Goal: Information Seeking & Learning: Learn about a topic

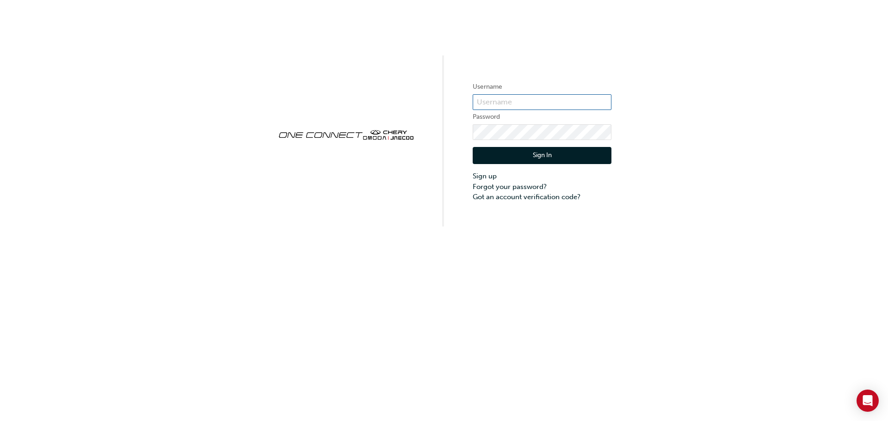
drag, startPoint x: 506, startPoint y: 97, endPoint x: 509, endPoint y: 101, distance: 5.4
click at [506, 97] on input "text" at bounding box center [542, 102] width 139 height 16
paste input "CHAU0827"
type input "CHAU0827"
click button "Sign In" at bounding box center [542, 156] width 139 height 18
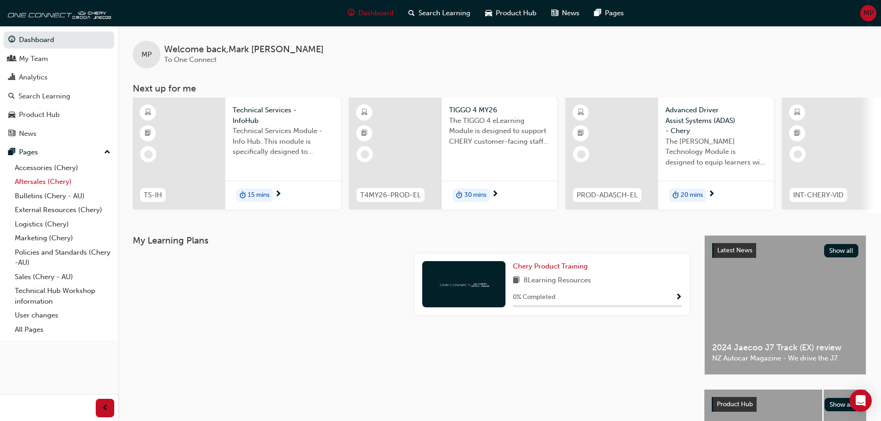
click at [31, 183] on link "Aftersales (Chery)" at bounding box center [62, 182] width 103 height 14
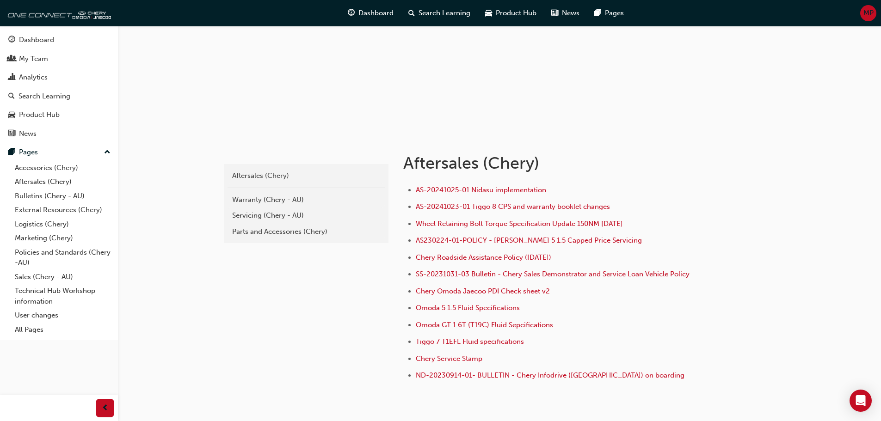
scroll to position [93, 0]
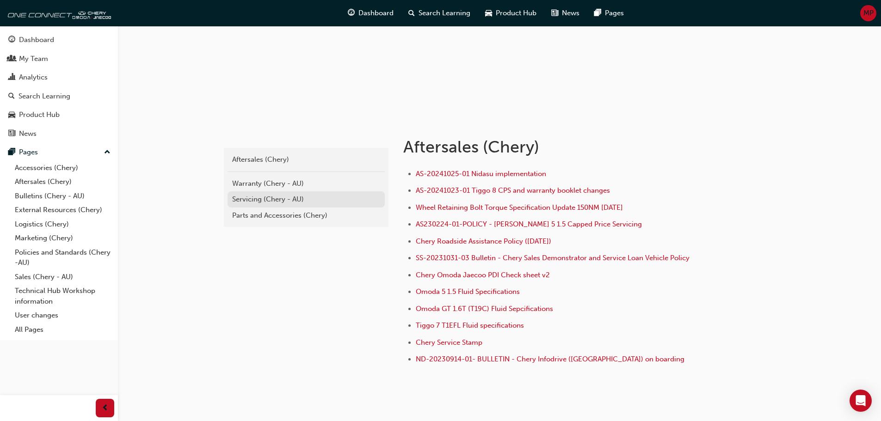
click at [273, 201] on div "Servicing (Chery - AU)" at bounding box center [306, 199] width 148 height 11
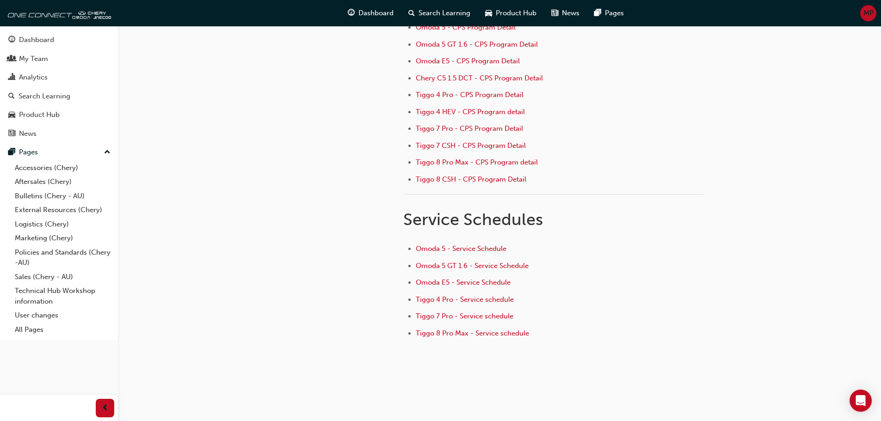
scroll to position [139, 0]
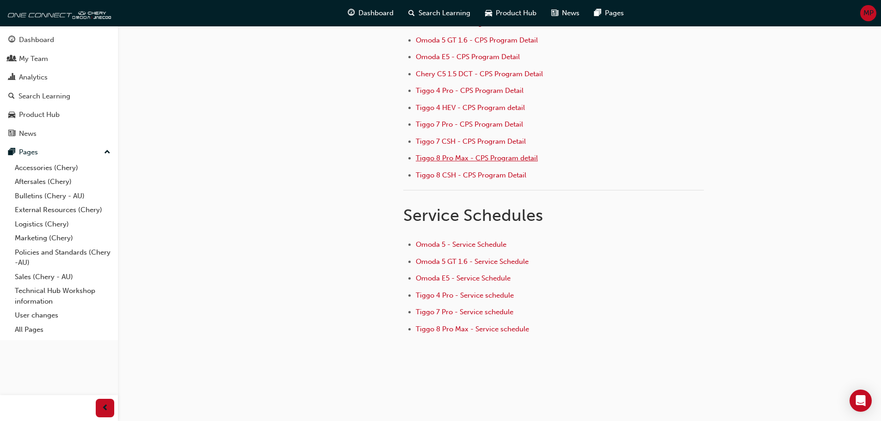
click at [484, 158] on span "Tiggo 8 Pro Max - CPS Program detail" at bounding box center [477, 158] width 122 height 8
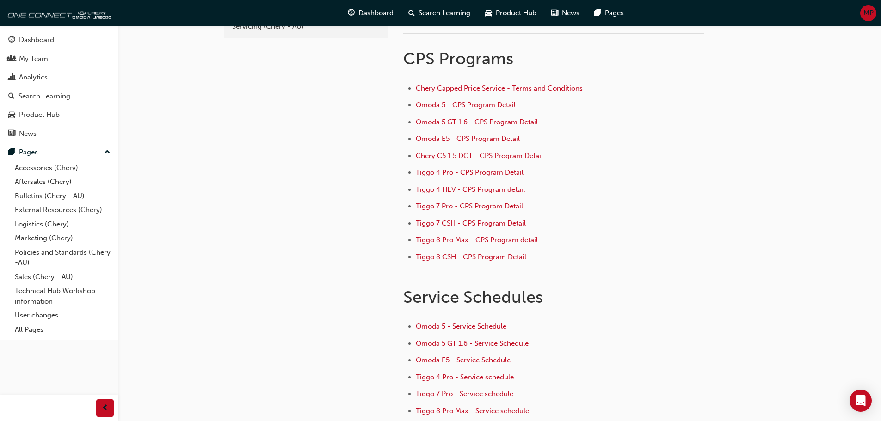
scroll to position [93, 0]
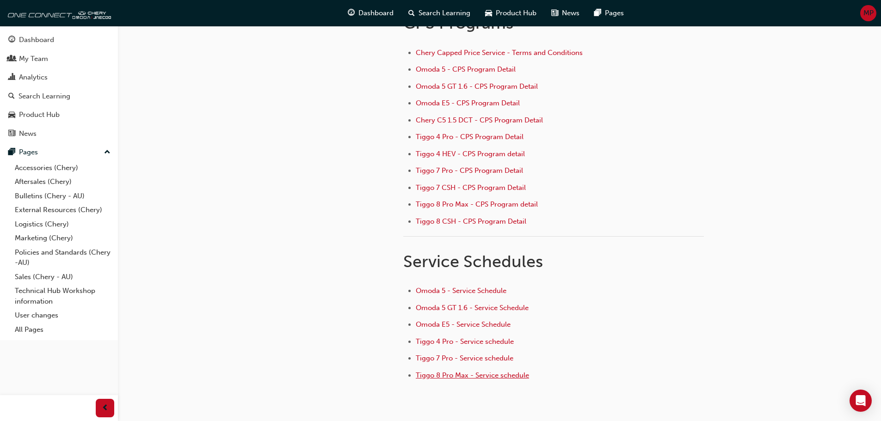
click at [461, 372] on span "Tiggo 8 Pro Max - Service schedule" at bounding box center [472, 376] width 113 height 8
